Goal: Task Accomplishment & Management: Manage account settings

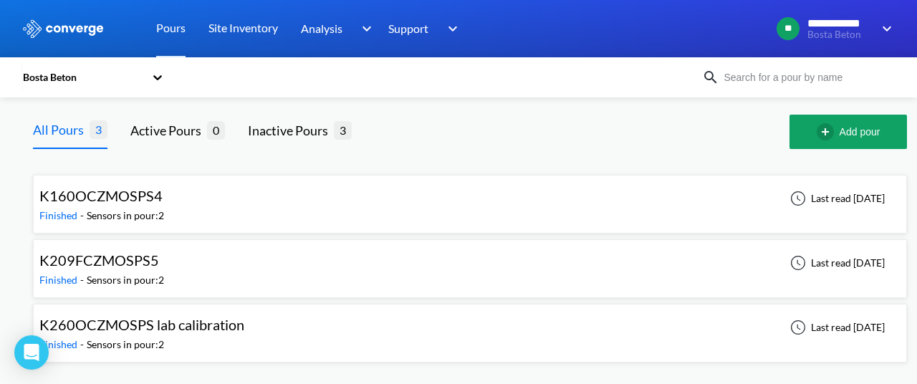
click at [527, 117] on div at bounding box center [582, 132] width 415 height 34
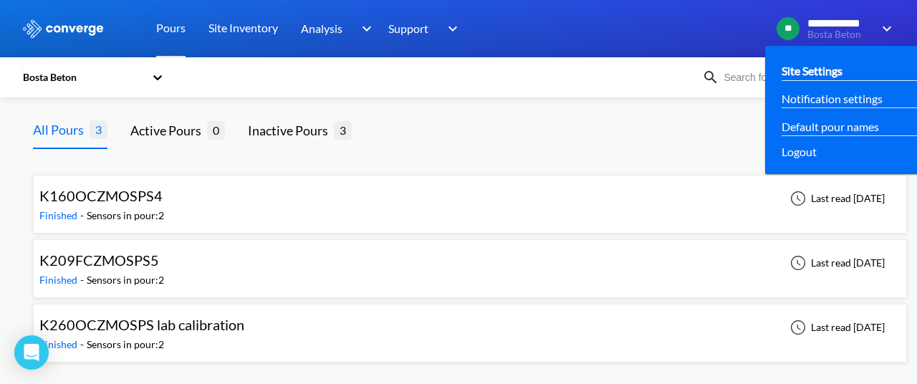
click at [806, 74] on link "Site Settings" at bounding box center [811, 71] width 61 height 18
click at [805, 127] on link "Default pour names" at bounding box center [829, 126] width 97 height 18
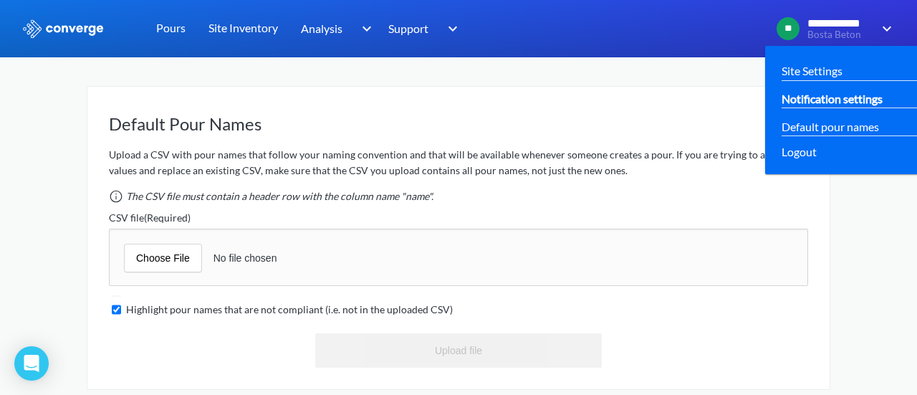
click at [825, 100] on link "Notification settings" at bounding box center [831, 99] width 101 height 18
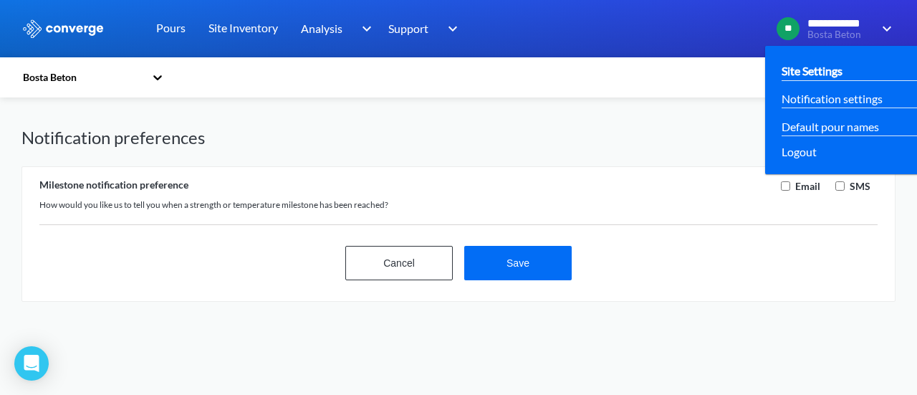
click at [803, 69] on link "Site Settings" at bounding box center [811, 71] width 61 height 18
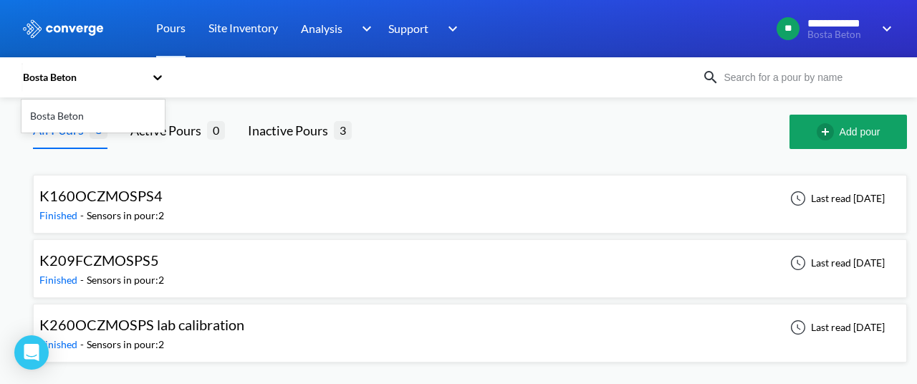
click at [152, 79] on icon at bounding box center [157, 77] width 14 height 14
click at [60, 116] on div "Bosta Beton" at bounding box center [92, 115] width 143 height 27
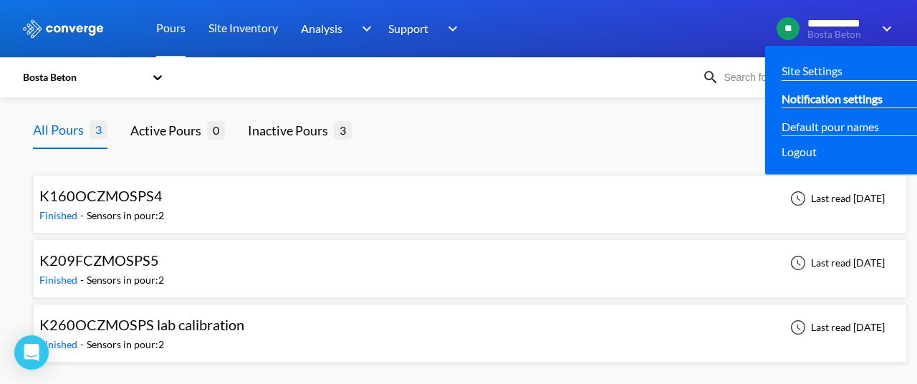
click at [819, 98] on link "Notification settings" at bounding box center [831, 99] width 101 height 18
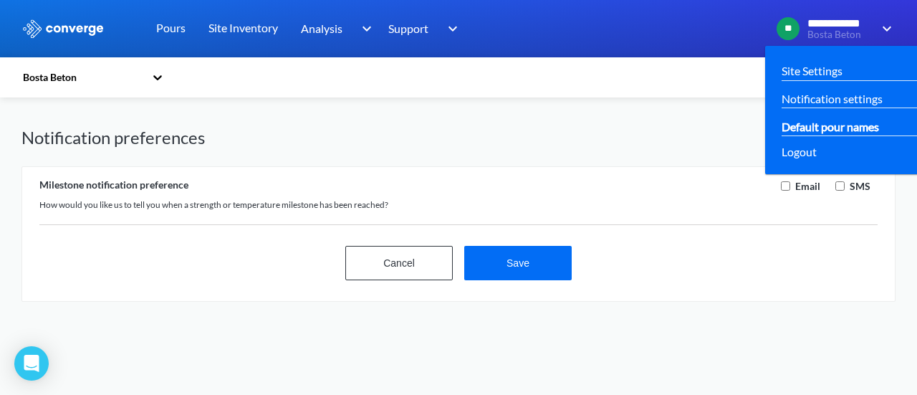
click at [848, 120] on link "Default pour names" at bounding box center [829, 126] width 97 height 18
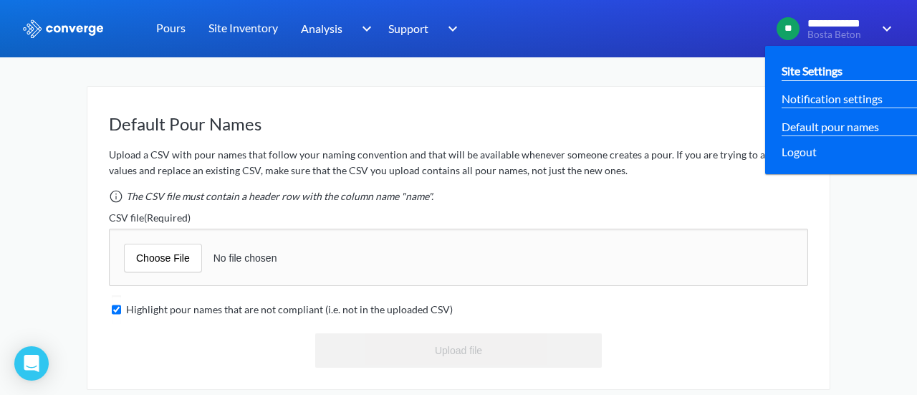
click at [825, 68] on link "Site Settings" at bounding box center [811, 71] width 61 height 18
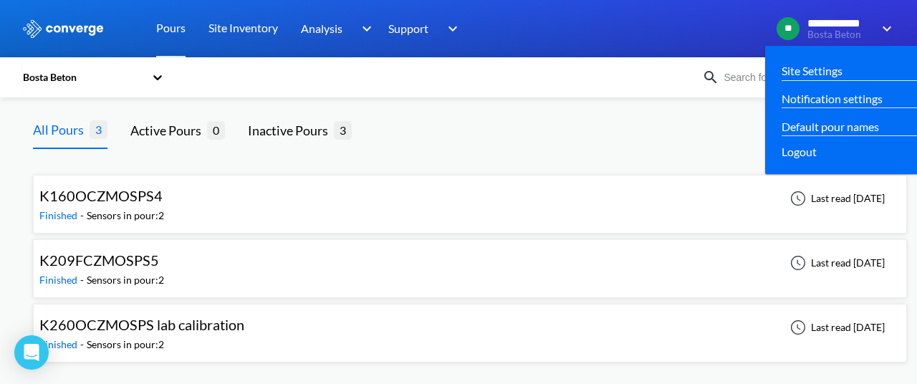
click at [888, 25] on img at bounding box center [883, 28] width 23 height 17
click at [823, 69] on link "Site Settings" at bounding box center [811, 71] width 61 height 18
